Goal: Task Accomplishment & Management: Complete application form

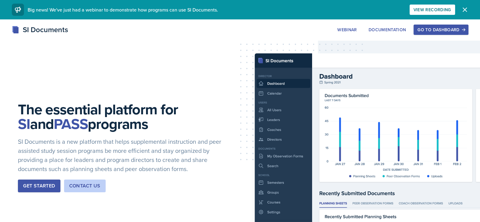
click at [434, 29] on div "Go to Dashboard" at bounding box center [441, 29] width 47 height 5
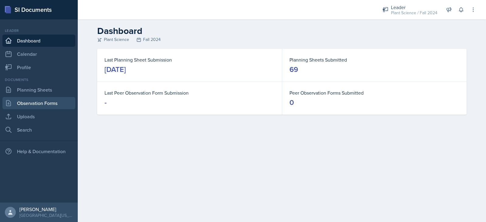
click at [49, 103] on link "Observation Forms" at bounding box center [38, 103] width 73 height 12
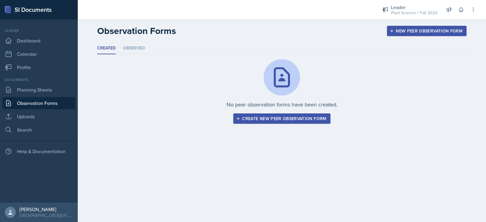
click at [287, 118] on div "Create new peer observation form" at bounding box center [281, 118] width 89 height 5
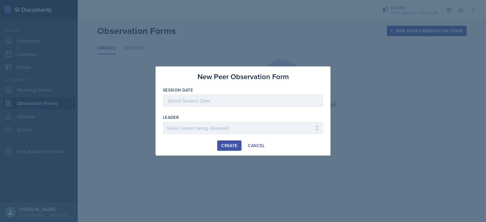
click at [248, 101] on div at bounding box center [243, 100] width 160 height 13
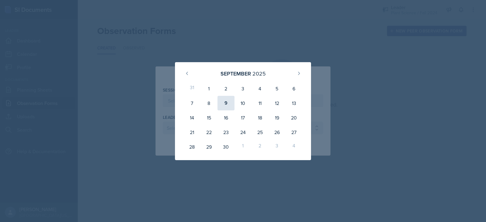
click at [225, 104] on div "9" at bounding box center [225, 103] width 17 height 15
type input "[DATE]"
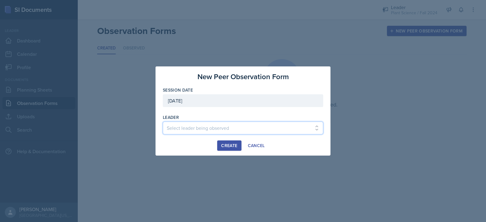
click at [218, 128] on select "Select leader being observed [PERSON_NAME] / Chemistry 1 [PERSON_NAME] / Statis…" at bounding box center [243, 128] width 160 height 13
click at [261, 146] on div "Cancel" at bounding box center [256, 145] width 17 height 5
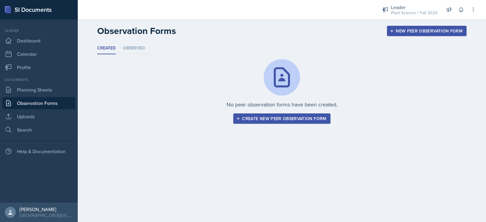
click at [308, 114] on button "Create new peer observation form" at bounding box center [281, 119] width 97 height 10
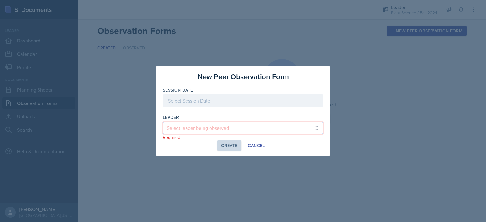
click at [205, 123] on select "Select leader being observed [PERSON_NAME] / Chemistry 1 [PERSON_NAME] / Statis…" at bounding box center [243, 128] width 160 height 13
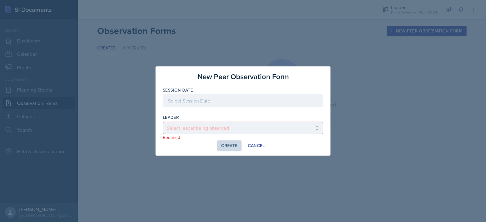
click at [115, 111] on div at bounding box center [243, 111] width 486 height 222
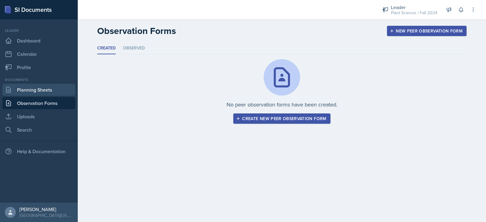
click at [17, 91] on link "Planning Sheets" at bounding box center [38, 90] width 73 height 12
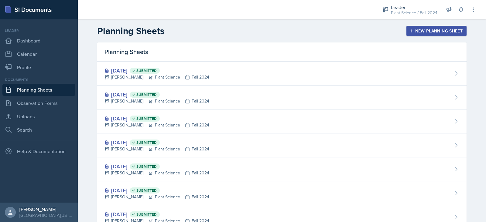
click at [427, 29] on div "New Planning Sheet" at bounding box center [436, 31] width 52 height 5
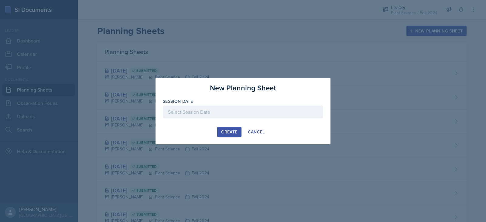
click at [212, 111] on div at bounding box center [243, 112] width 160 height 13
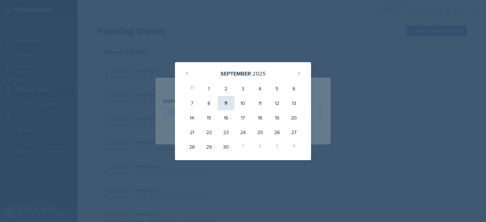
click at [228, 100] on div "9" at bounding box center [225, 103] width 17 height 15
type input "[DATE]"
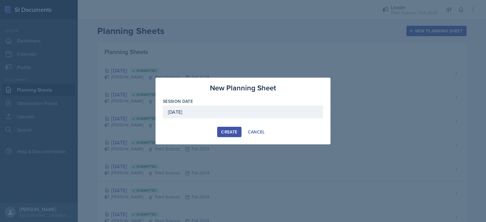
click at [229, 131] on div "Create" at bounding box center [229, 132] width 16 height 5
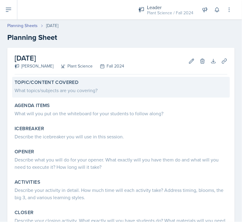
click at [59, 89] on div "What topics/subjects are you covering?" at bounding box center [121, 90] width 213 height 7
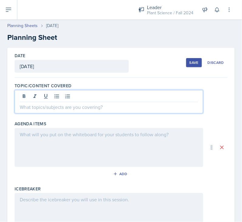
click at [59, 95] on div at bounding box center [109, 101] width 189 height 23
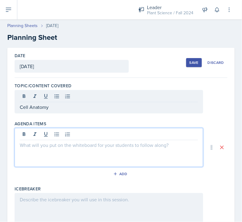
click at [63, 135] on div at bounding box center [109, 147] width 189 height 39
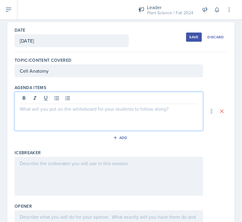
scroll to position [28, 0]
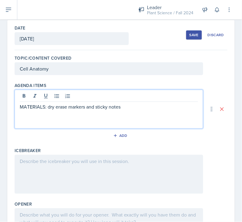
click at [55, 105] on p "MATERIALS: dry erase markers and sticky notes" at bounding box center [109, 106] width 178 height 7
click at [142, 105] on p "MATERIALS: dry-erase markers and sticky notes" at bounding box center [109, 106] width 178 height 7
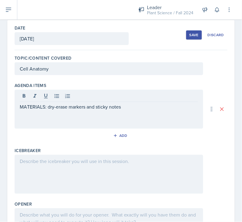
click at [27, 119] on p at bounding box center [109, 121] width 178 height 7
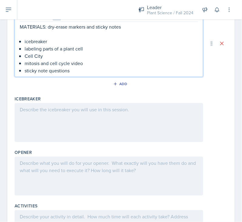
click at [30, 107] on p at bounding box center [109, 109] width 178 height 7
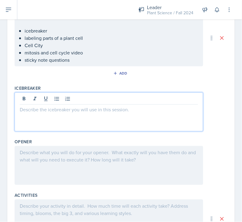
scroll to position [108, 0]
click at [35, 107] on p at bounding box center [109, 109] width 178 height 7
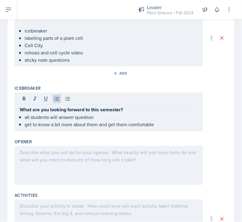
click at [39, 151] on div at bounding box center [109, 165] width 189 height 39
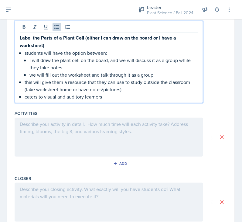
scroll to position [237, 0]
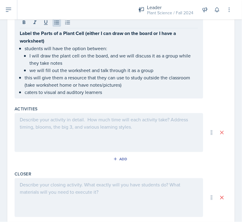
click at [110, 118] on p at bounding box center [109, 119] width 178 height 7
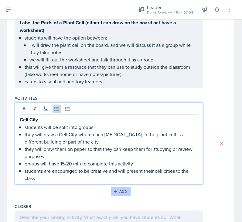
click at [118, 192] on div "Add" at bounding box center [121, 191] width 13 height 5
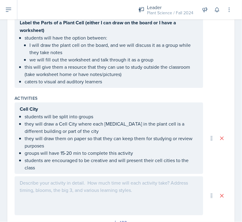
scroll to position [294, 0]
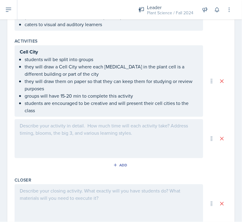
click at [46, 131] on div at bounding box center [109, 138] width 189 height 39
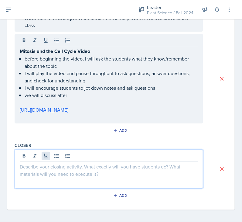
click at [43, 152] on div at bounding box center [109, 168] width 189 height 39
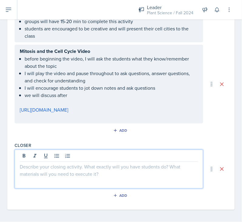
click at [42, 166] on p at bounding box center [109, 166] width 178 height 7
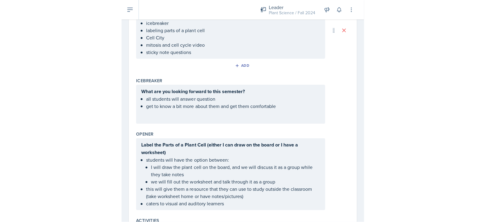
scroll to position [0, 0]
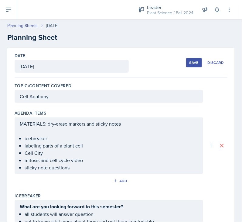
click at [190, 62] on div "Save" at bounding box center [194, 62] width 9 height 5
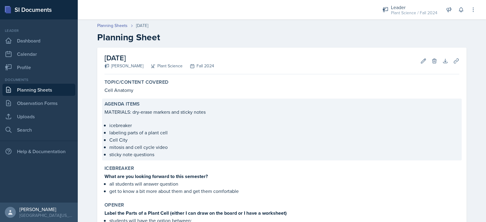
scroll to position [244, 0]
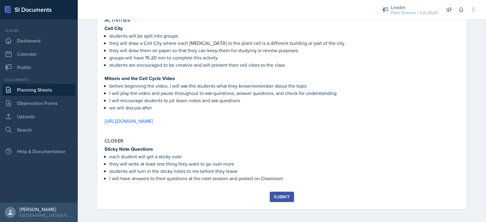
click at [279, 195] on div "Submit" at bounding box center [282, 197] width 16 height 5
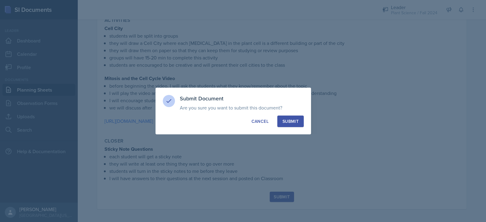
click at [294, 122] on div "Submit" at bounding box center [290, 121] width 16 height 6
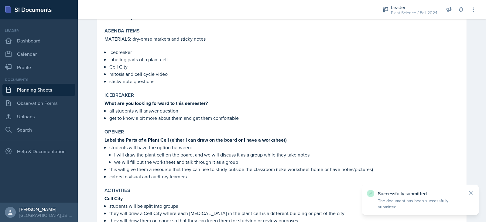
scroll to position [0, 0]
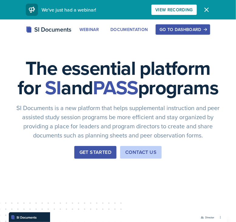
click at [194, 28] on div "Go to Dashboard" at bounding box center [183, 29] width 47 height 5
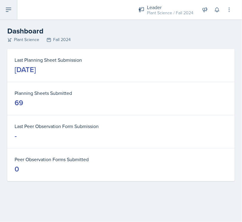
click at [5, 13] on icon at bounding box center [8, 9] width 7 height 7
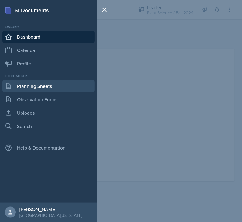
click at [53, 84] on link "Planning Sheets" at bounding box center [48, 86] width 92 height 12
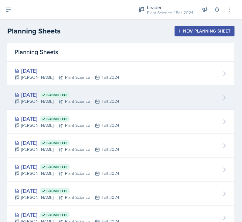
click at [123, 98] on div "Sep 4th, 2025 Submitted Kaitlyn Ballard Plant Science Fall 2024" at bounding box center [121, 98] width 228 height 24
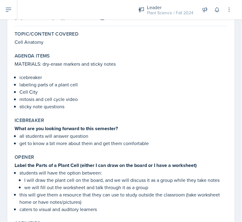
scroll to position [49, 0]
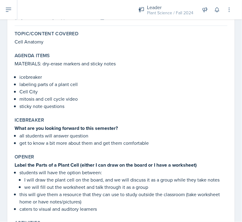
click at [64, 106] on p "sticky note questions" at bounding box center [123, 105] width 208 height 7
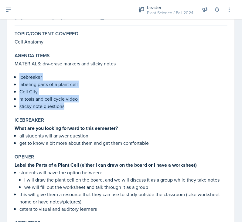
drag, startPoint x: 64, startPoint y: 106, endPoint x: 7, endPoint y: 76, distance: 63.9
click at [7, 76] on div "September 4th, 2025 Submitted Kaitlyn Ballard Plant Science Fall 2024 Edit Dele…" at bounding box center [121, 201] width 228 height 404
copy ul "icebreaker labeling parts of a plant cell Cell City mitosis and cell cycle vide…"
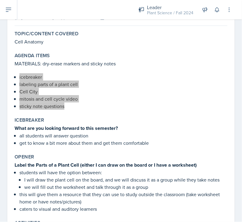
scroll to position [74, 0]
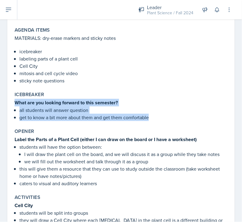
drag, startPoint x: 15, startPoint y: 102, endPoint x: 159, endPoint y: 116, distance: 145.2
click at [159, 116] on div "What are you looking forward to this semester? all students will answer questio…" at bounding box center [121, 110] width 213 height 22
copy div "What are you looking forward to this semester? all students will answer questio…"
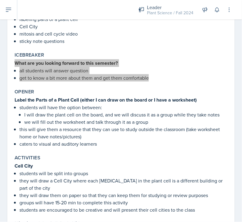
scroll to position [118, 0]
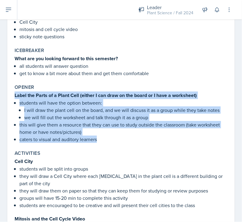
drag, startPoint x: 14, startPoint y: 94, endPoint x: 106, endPoint y: 140, distance: 103.2
click at [106, 140] on div "Opener Label the Parts of a Plant Cell (either I can draw on the board or I hav…" at bounding box center [121, 113] width 218 height 63
copy div "Label the Parts of a Plant Cell (either I can draw on the board or I have a wor…"
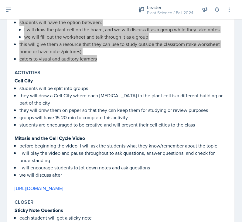
scroll to position [208, 0]
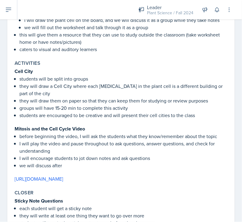
click at [15, 70] on strong "Cell City" at bounding box center [24, 71] width 18 height 7
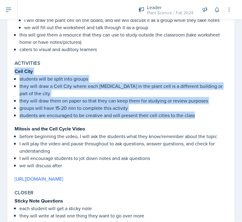
drag, startPoint x: 15, startPoint y: 70, endPoint x: 213, endPoint y: 112, distance: 202.1
click at [213, 112] on div "Cell City students will be split into groups they will draw a Cell City where e…" at bounding box center [121, 92] width 213 height 51
copy div "Cell City students will be split into groups they will draw a Cell City where e…"
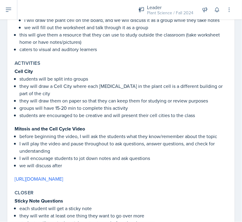
click at [15, 128] on strong "Mitosis and the Cell Cycle Video" at bounding box center [50, 128] width 70 height 7
drag, startPoint x: 15, startPoint y: 128, endPoint x: 127, endPoint y: 180, distance: 123.6
click at [127, 180] on div "Mitosis and the Cell Cycle Video before beginning the video, I will ask the stu…" at bounding box center [121, 153] width 213 height 57
copy div "Mitosis and the Cell Cycle Video before beginning the video, I will ask the stu…"
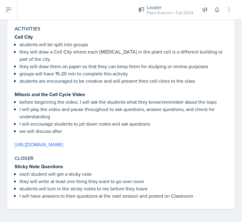
click at [18, 172] on div "Sticky Note Questions each student will get a sticky note they will write at le…" at bounding box center [121, 181] width 213 height 37
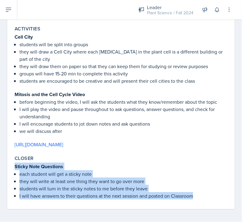
drag, startPoint x: 14, startPoint y: 165, endPoint x: 207, endPoint y: 197, distance: 195.1
click at [207, 197] on div "Closer Sticky Note Questions each student will get a sticky note they will writ…" at bounding box center [121, 177] width 218 height 49
copy div "Sticky Note Questions each student will get a sticky note they will write at le…"
